Goal: Find specific page/section: Find specific page/section

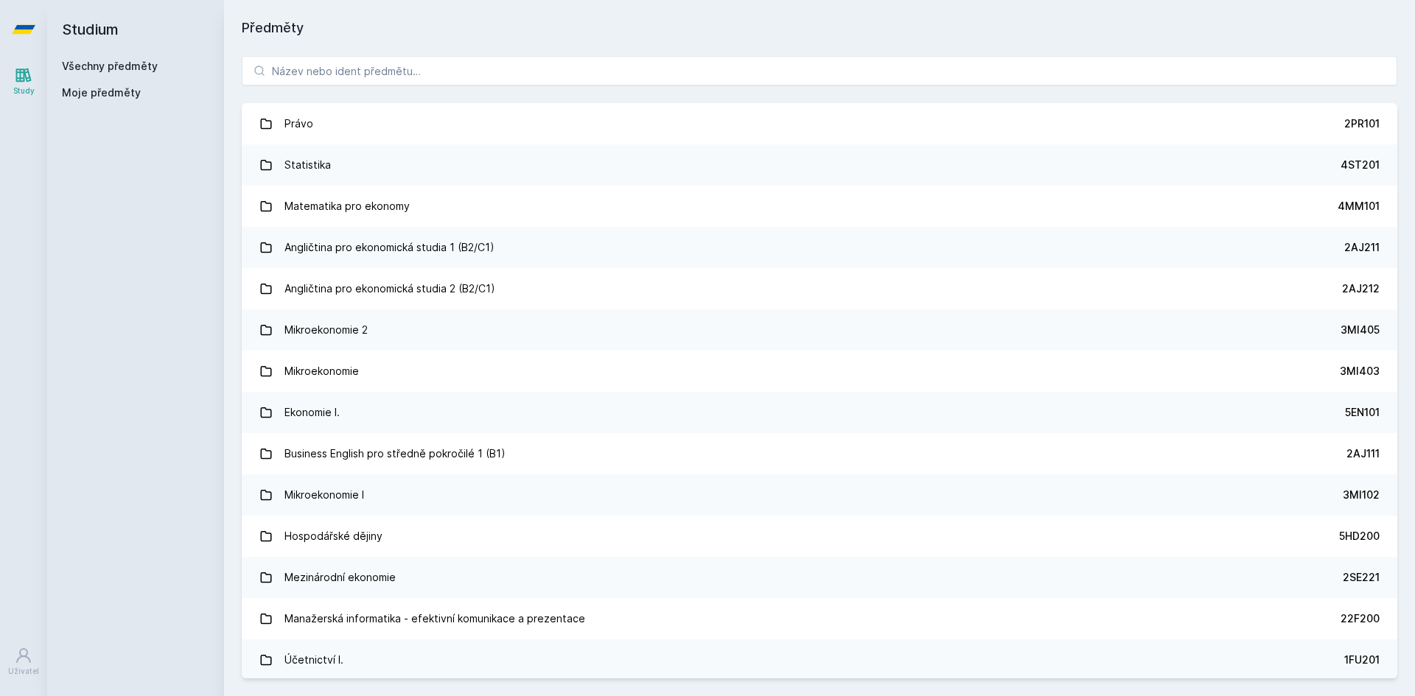
click at [419, 97] on div "Právo 2PR101 Statistika 4ST201 Matematika pro ekonomy 4MM101 Angličtina pro eko…" at bounding box center [819, 367] width 1191 height 658
click at [414, 79] on input "search" at bounding box center [820, 70] width 1156 height 29
paste input "1BP590"
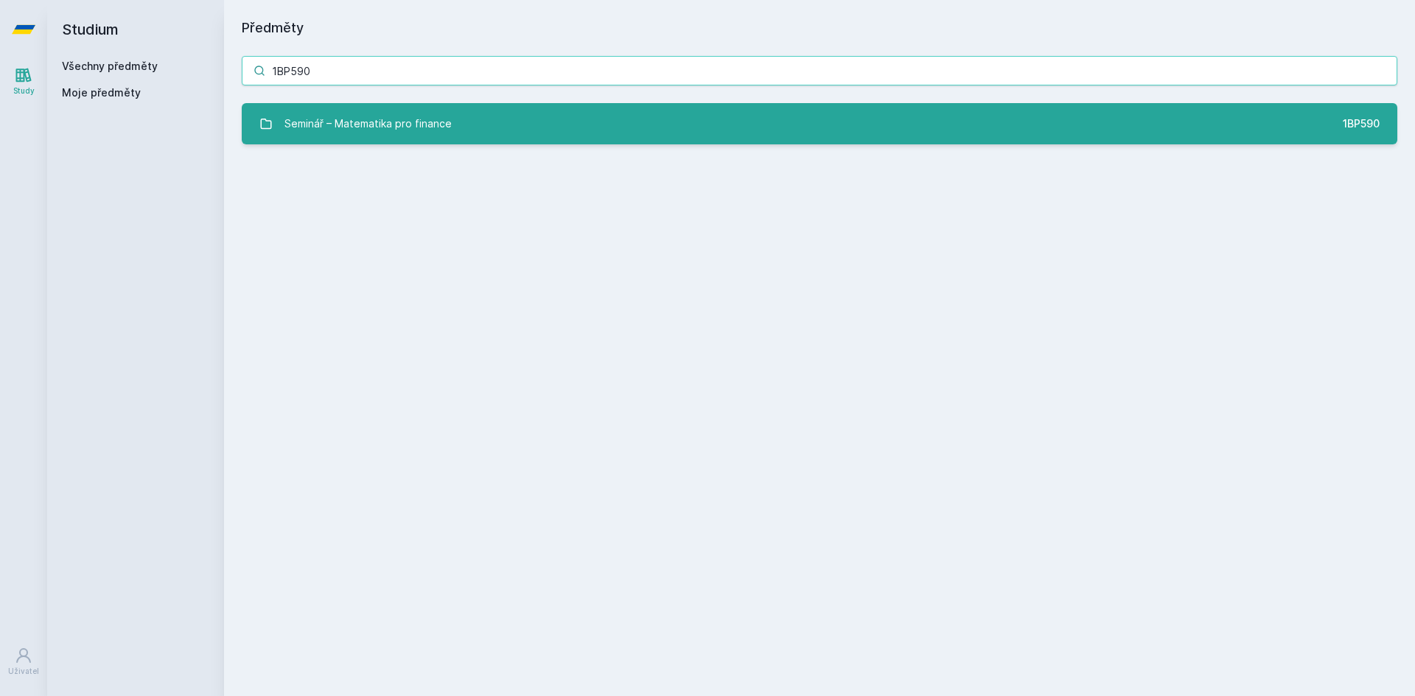
type input "1BP590"
click at [394, 119] on div "Seminář – Matematika pro finance" at bounding box center [367, 123] width 167 height 29
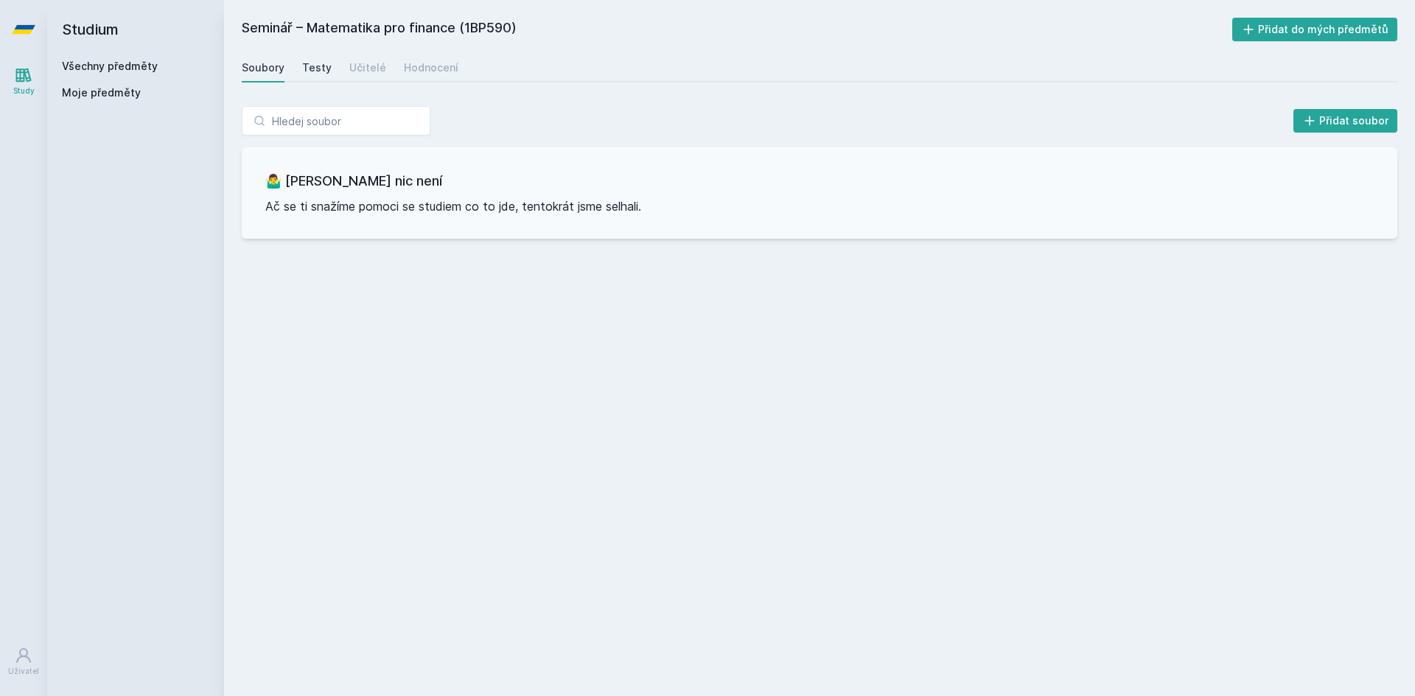
click at [302, 72] on div "Testy" at bounding box center [316, 67] width 29 height 15
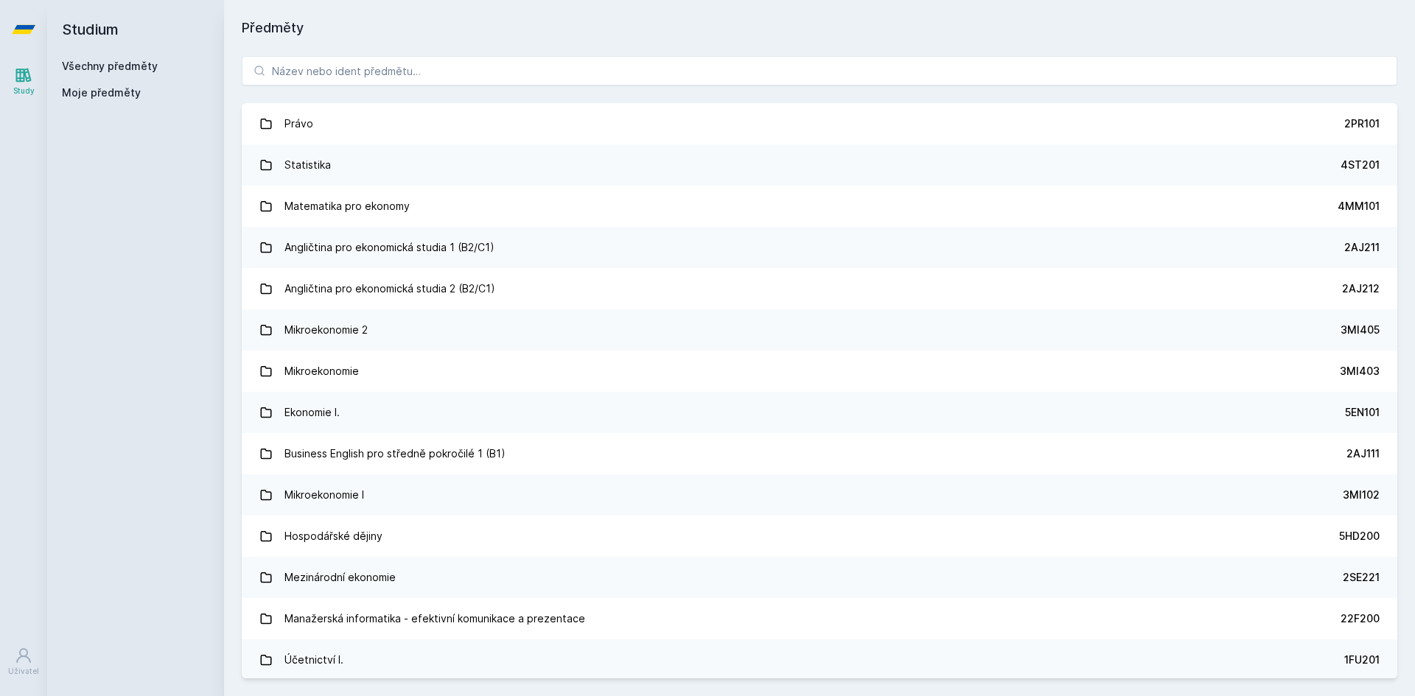
drag, startPoint x: 342, startPoint y: 35, endPoint x: 348, endPoint y: 50, distance: 15.9
click at [342, 36] on h1 "Předměty" at bounding box center [820, 28] width 1156 height 21
click at [354, 59] on input "search" at bounding box center [820, 70] width 1156 height 29
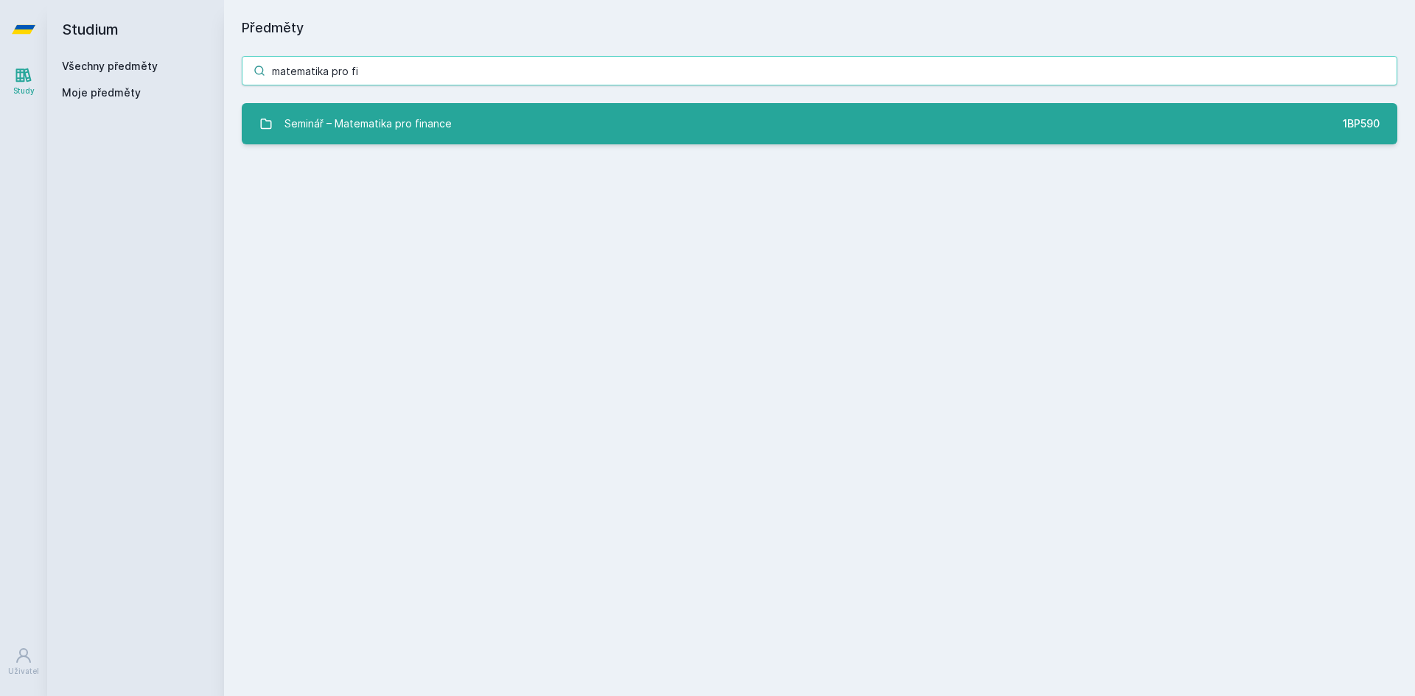
type input "matematika pro fi"
click at [447, 119] on div "Seminář – Matematika pro finance" at bounding box center [367, 123] width 167 height 29
